Goal: Find specific page/section: Find specific page/section

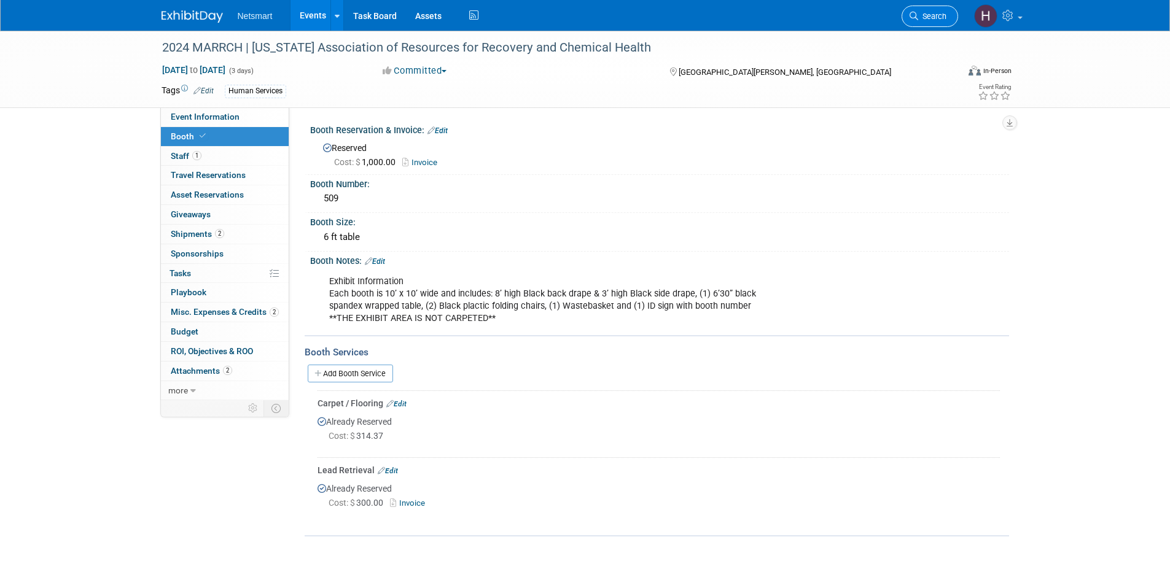
click at [924, 17] on span "Search" at bounding box center [932, 16] width 28 height 9
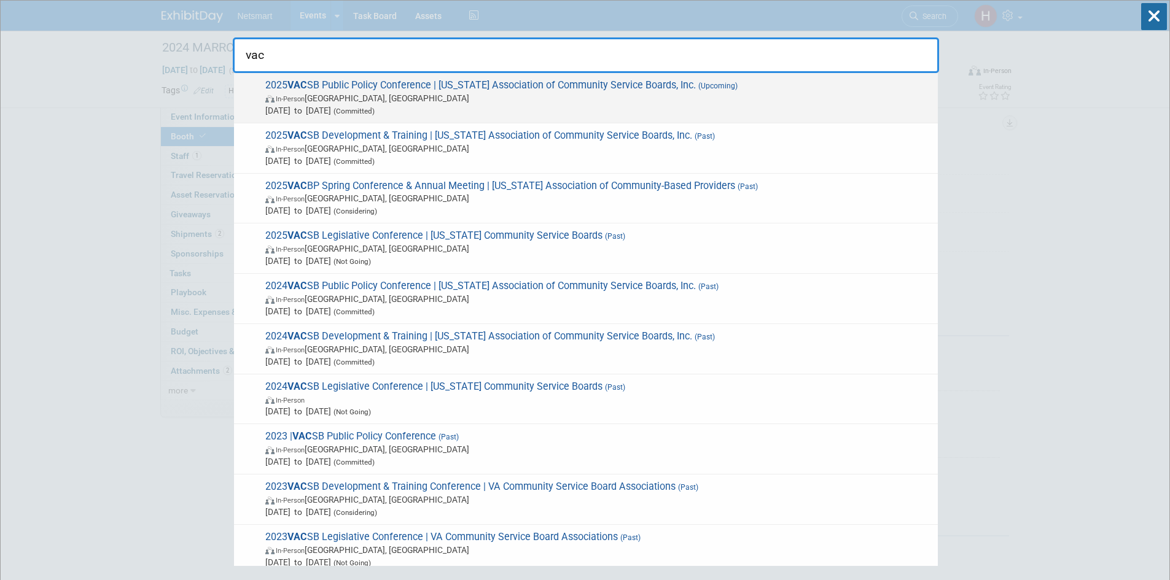
type input "vac"
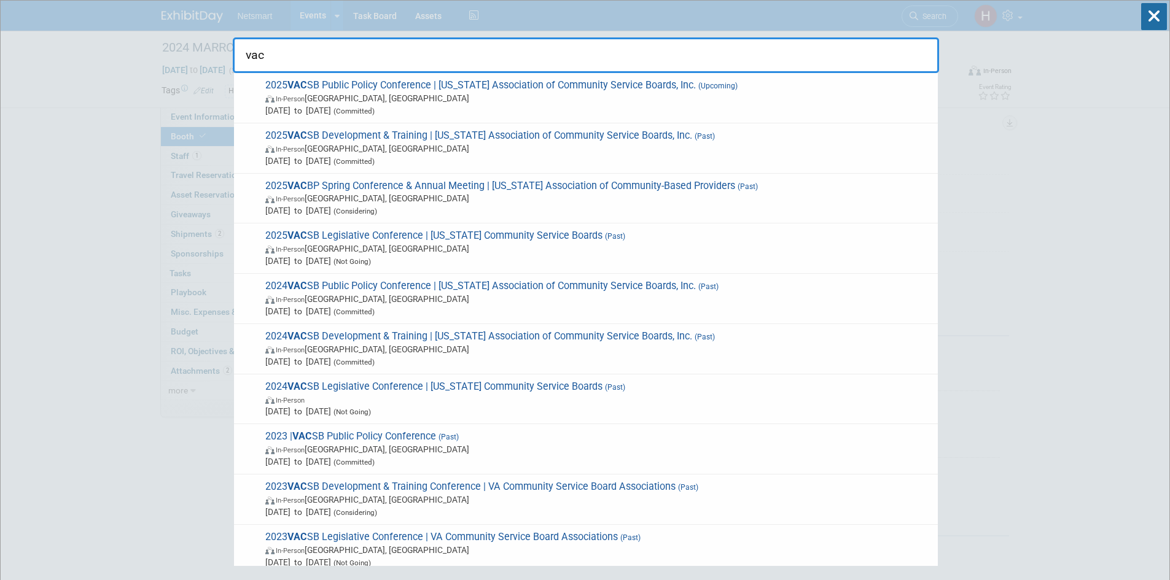
click at [410, 83] on span "2025 VAC SB Public Policy Conference | [US_STATE] Association of Community Serv…" at bounding box center [597, 97] width 670 height 37
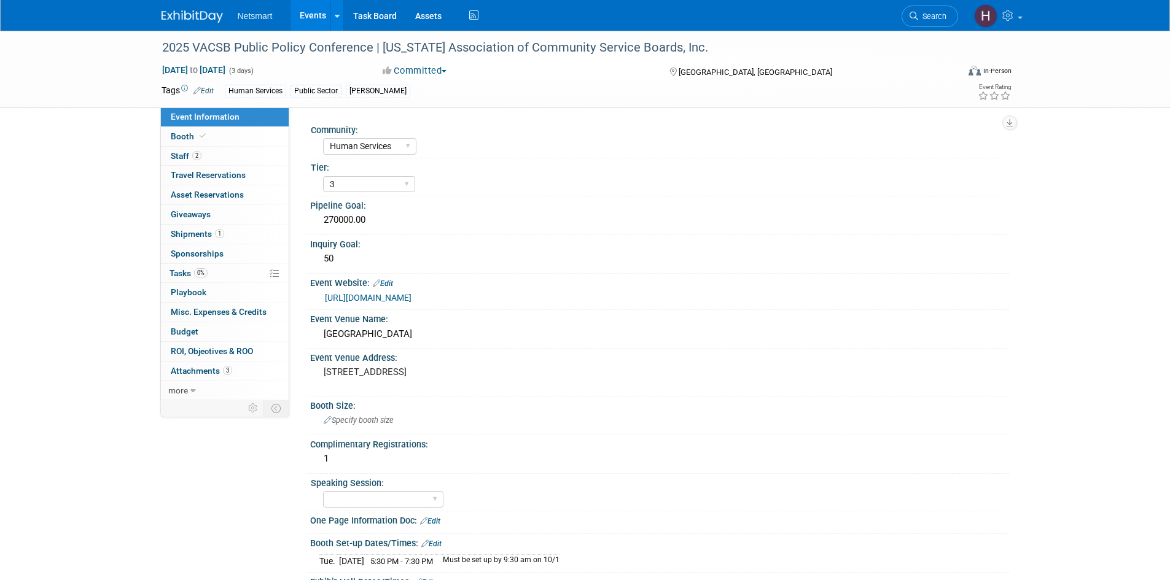
select select "Human Services"
select select "3"
